Goal: Information Seeking & Learning: Learn about a topic

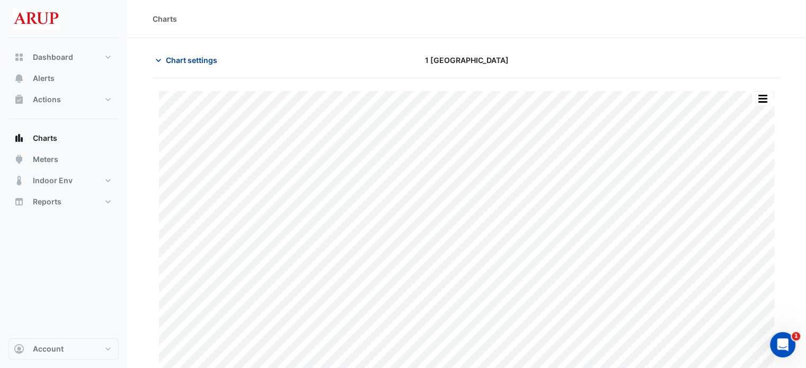
click at [159, 60] on icon "button" at bounding box center [158, 60] width 5 height 3
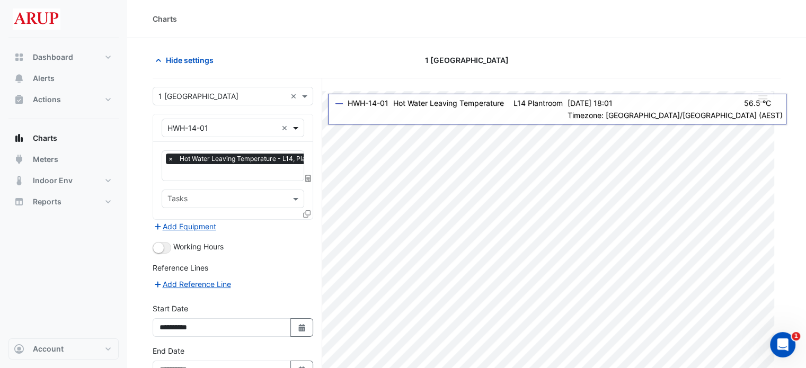
click at [301, 127] on span at bounding box center [296, 127] width 13 height 11
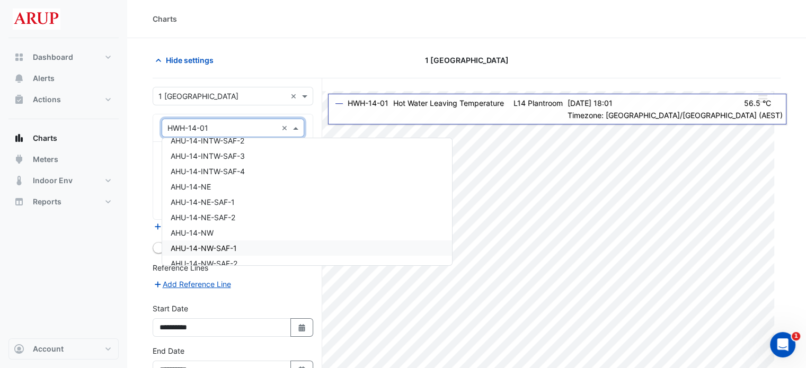
scroll to position [894, 0]
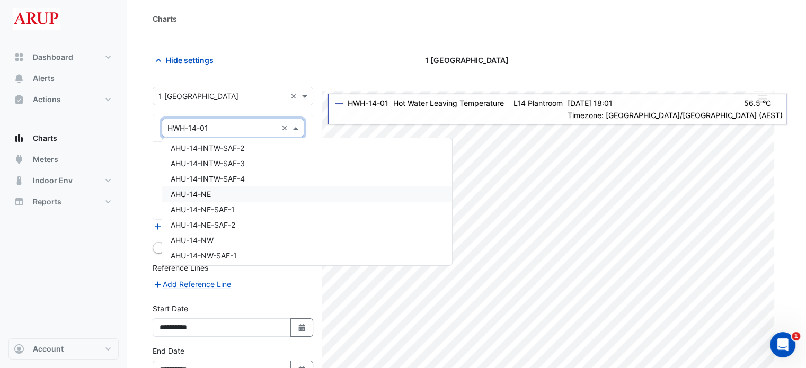
click at [225, 195] on div "AHU-14-NE" at bounding box center [307, 194] width 290 height 15
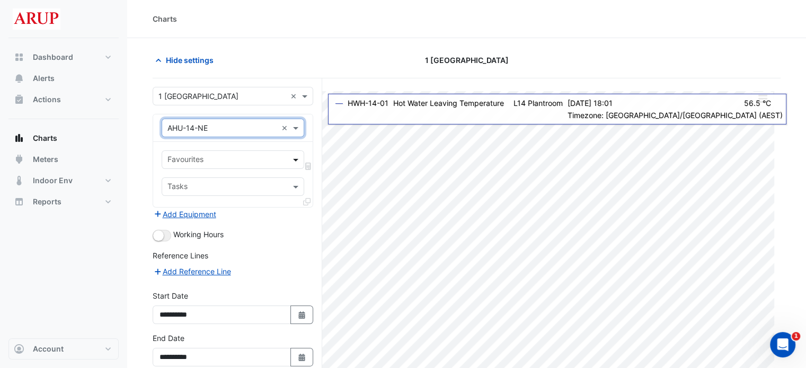
click at [293, 161] on span at bounding box center [296, 159] width 13 height 11
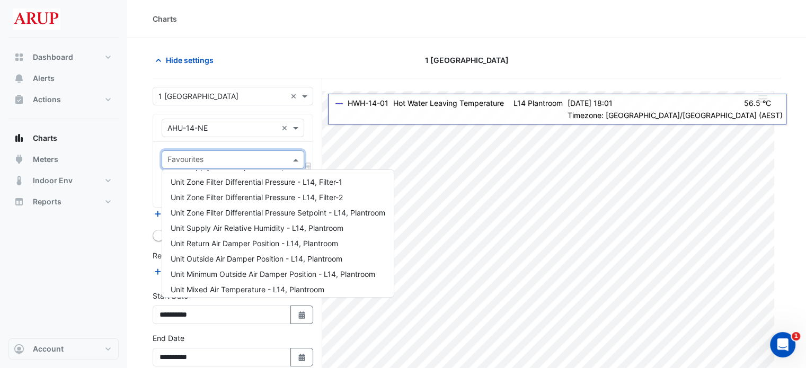
scroll to position [241, 0]
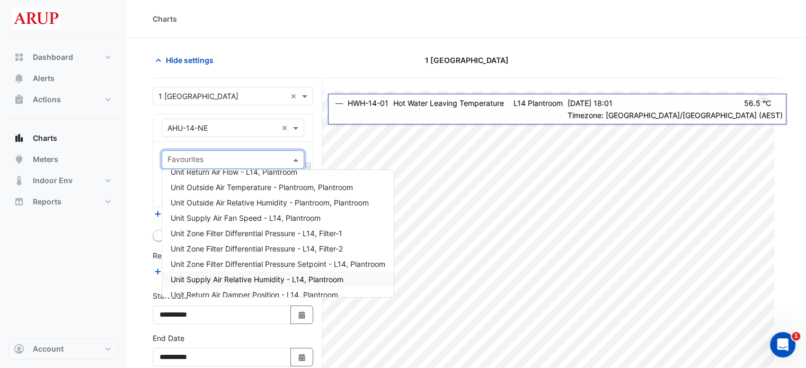
click at [101, 284] on div "Dashboard Portfolio Ratings Performance Alerts Actions Site Manager Charts" at bounding box center [63, 188] width 110 height 301
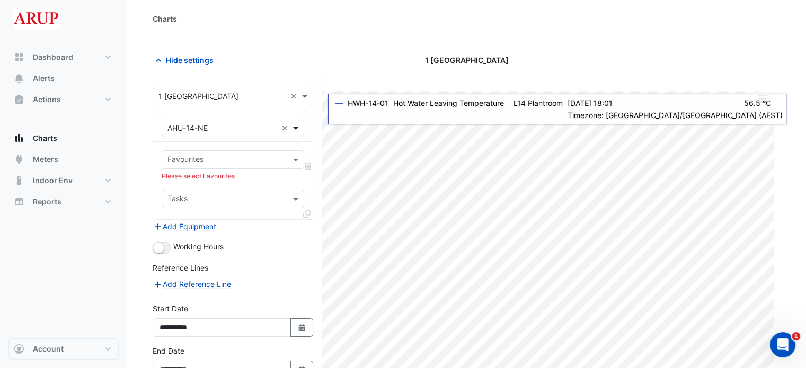
click at [297, 128] on span at bounding box center [296, 127] width 13 height 11
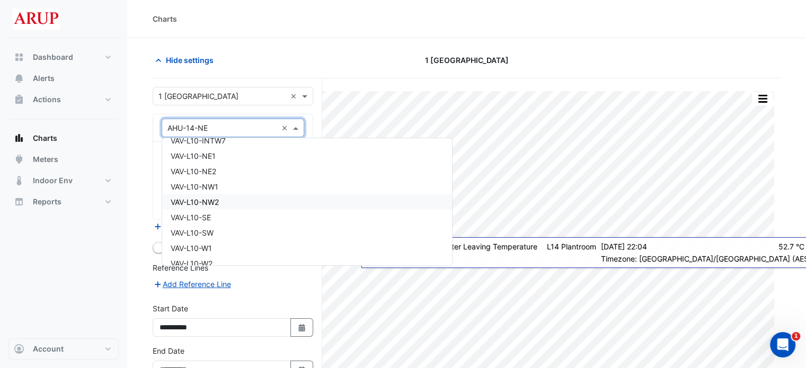
scroll to position [11012, 0]
click at [225, 173] on div "VAV-L10-NE2" at bounding box center [307, 173] width 290 height 15
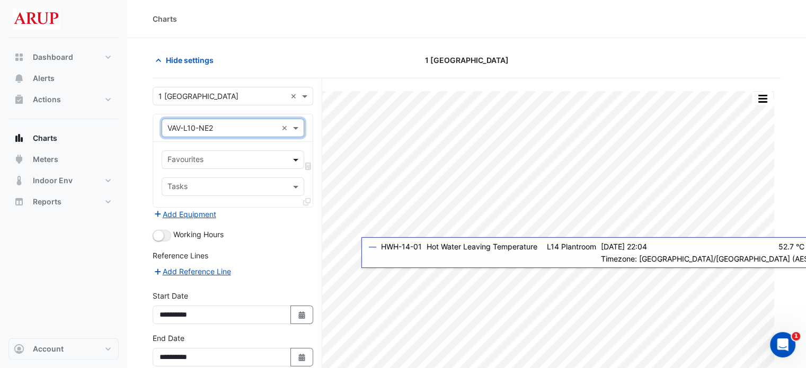
click at [295, 157] on span at bounding box center [296, 159] width 13 height 11
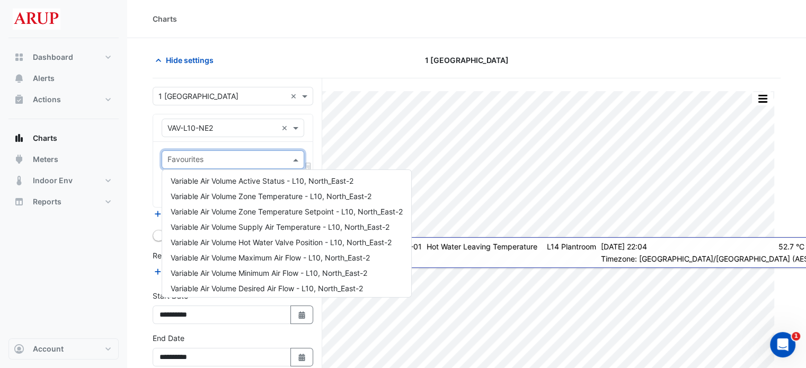
scroll to position [0, 0]
click at [62, 291] on div "Dashboard Portfolio Ratings Performance Alerts Actions Site Manager Charts" at bounding box center [63, 188] width 110 height 301
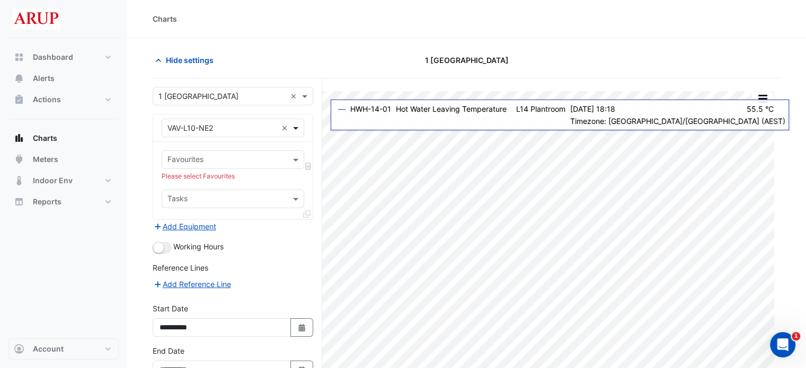
click at [295, 128] on span at bounding box center [296, 127] width 13 height 11
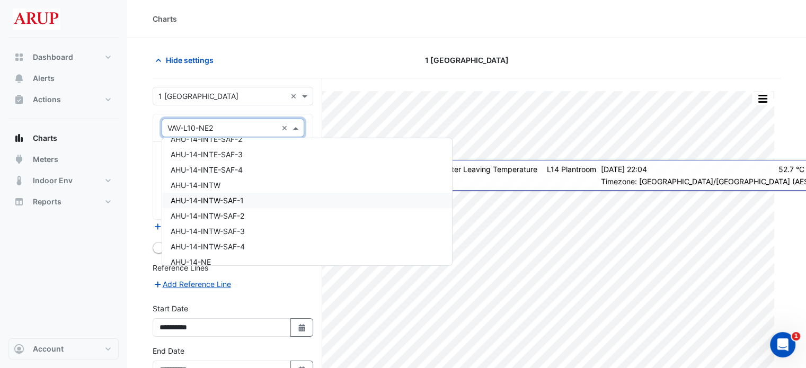
scroll to position [773, 0]
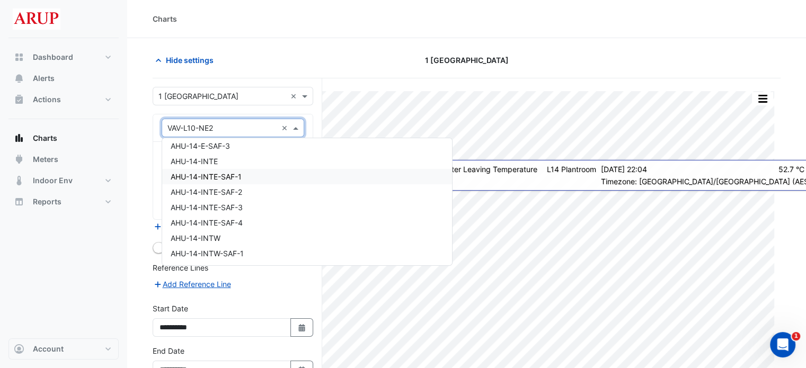
click at [245, 180] on div "AHU-14-INTE-SAF-1" at bounding box center [307, 176] width 290 height 15
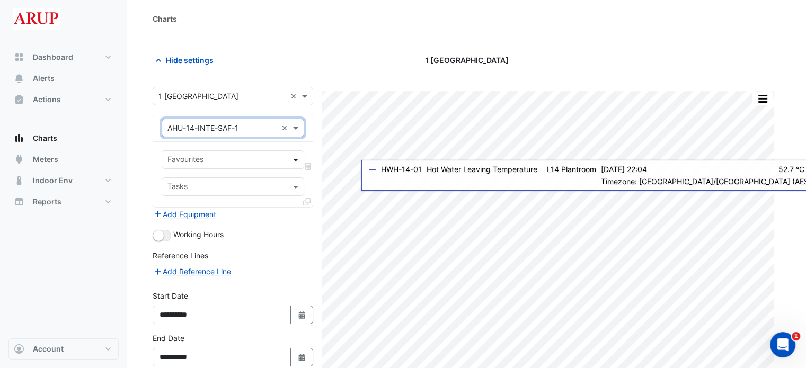
click at [297, 157] on span at bounding box center [296, 159] width 13 height 11
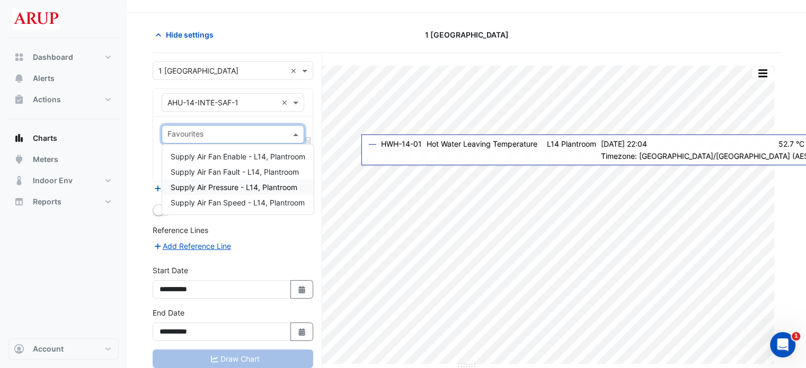
scroll to position [0, 0]
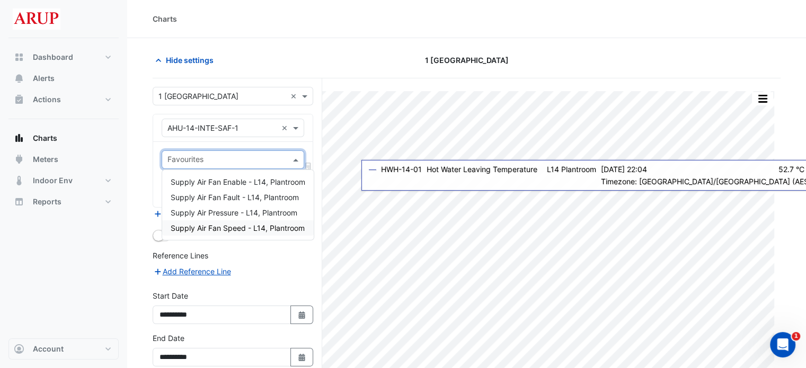
click at [261, 260] on div "Reference Lines" at bounding box center [233, 257] width 161 height 15
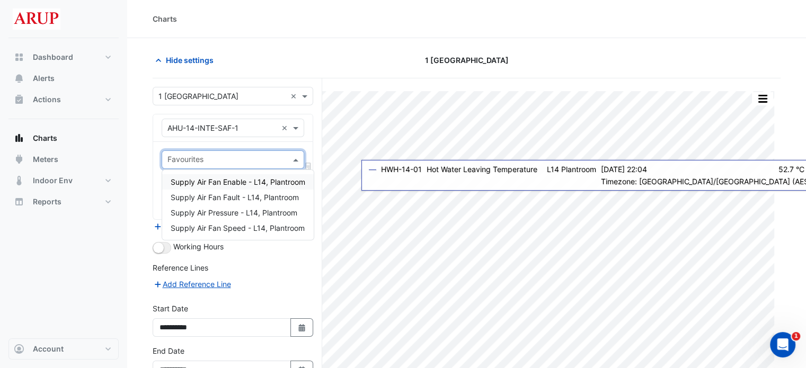
click at [298, 157] on span at bounding box center [296, 159] width 13 height 11
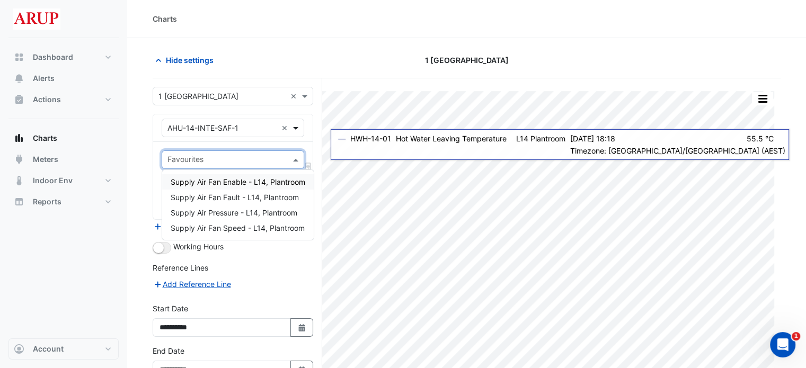
click at [302, 123] on span at bounding box center [296, 127] width 13 height 11
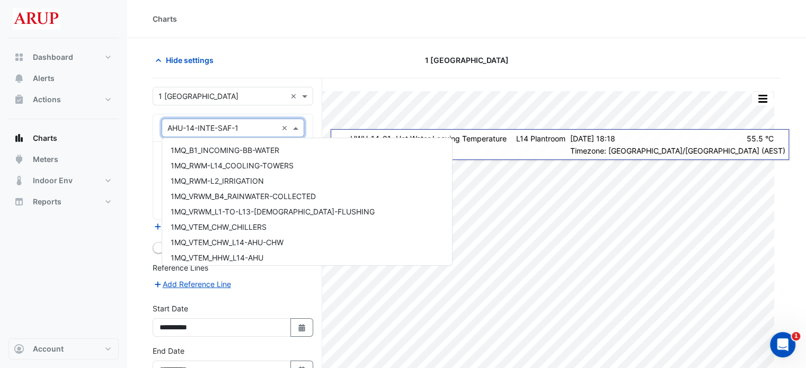
scroll to position [803, 0]
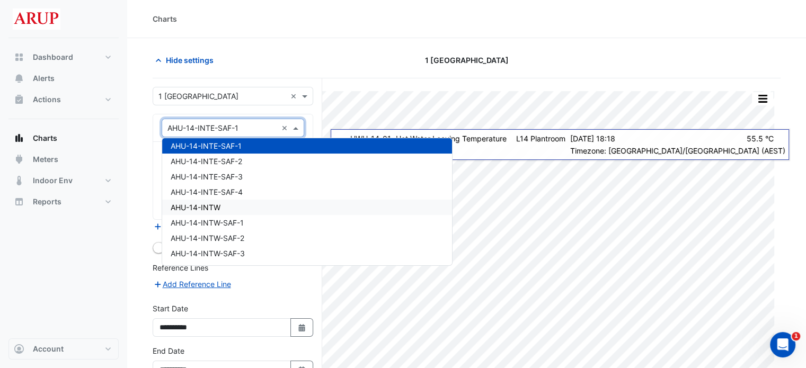
click at [245, 210] on div "AHU-14-INTW" at bounding box center [307, 207] width 290 height 15
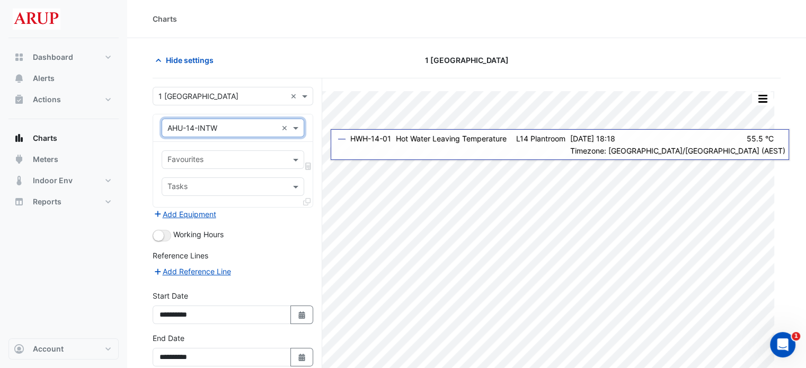
scroll to position [52, 0]
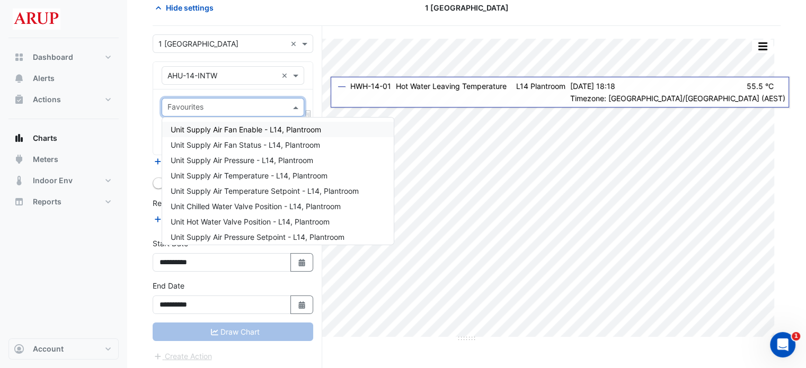
click at [298, 104] on span at bounding box center [296, 107] width 13 height 11
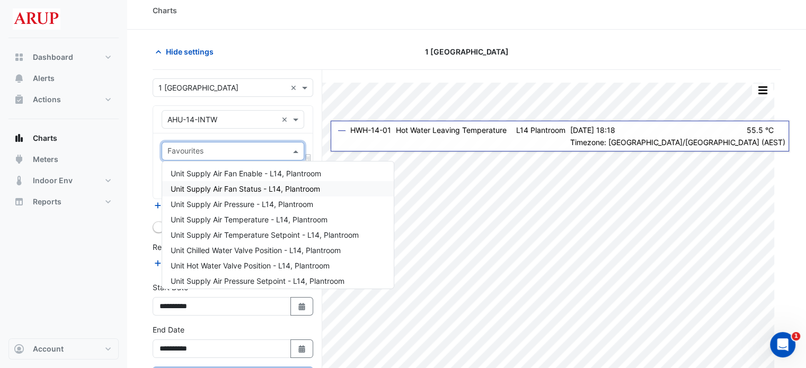
scroll to position [0, 0]
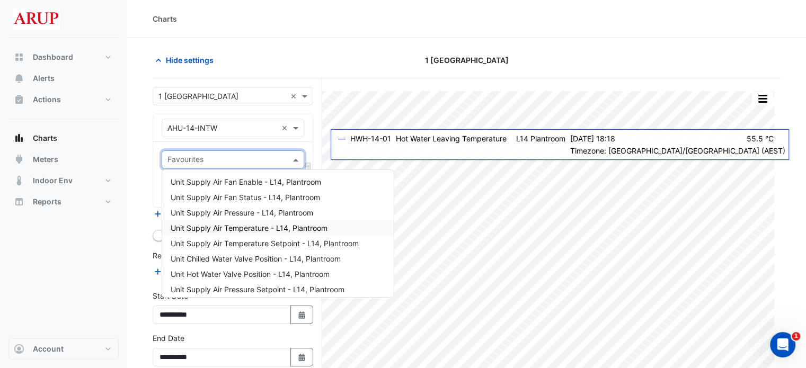
click at [262, 228] on span "Unit Supply Air Temperature - L14, Plantroom" at bounding box center [249, 228] width 157 height 9
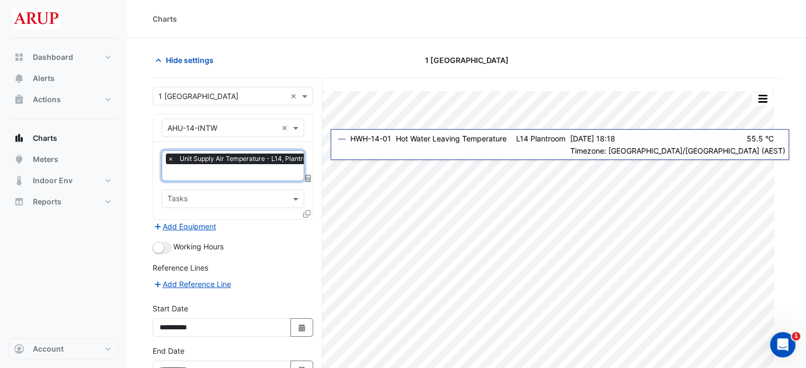
click at [169, 157] on span "×" at bounding box center [171, 159] width 10 height 11
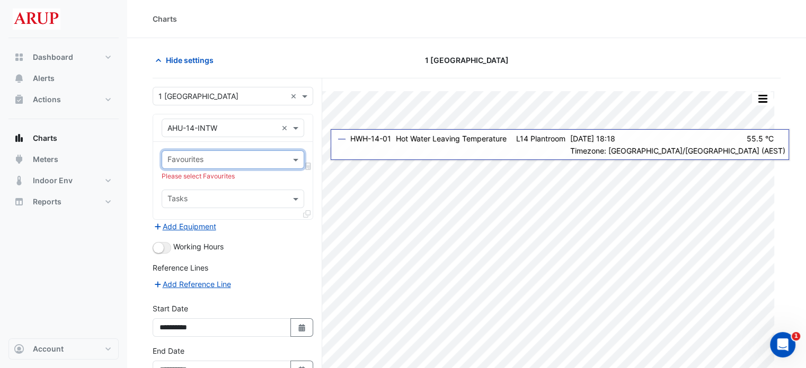
click at [286, 275] on div "Reference Lines" at bounding box center [233, 269] width 161 height 15
